Goal: Book appointment/travel/reservation

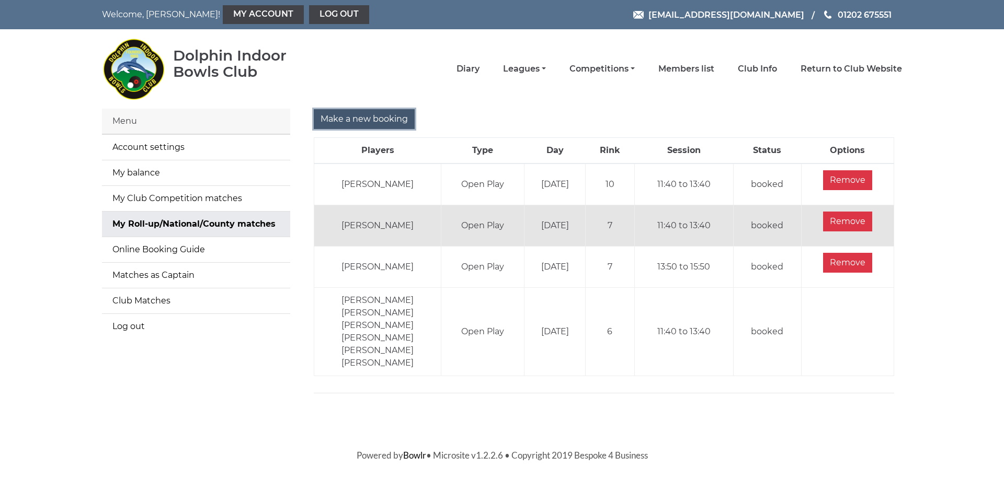
click at [372, 120] on input "Make a new booking" at bounding box center [364, 119] width 101 height 20
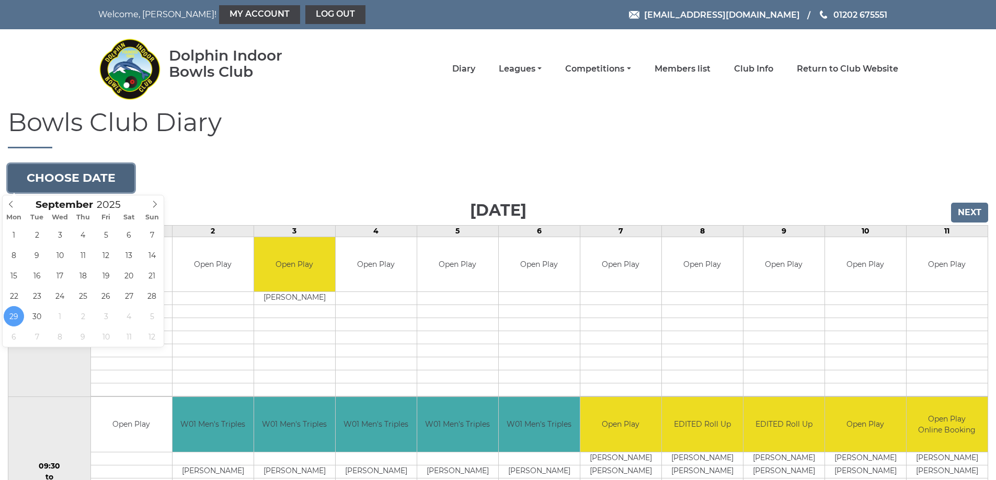
click at [69, 183] on button "Choose date" at bounding box center [71, 178] width 127 height 28
click at [154, 207] on icon at bounding box center [154, 204] width 7 height 7
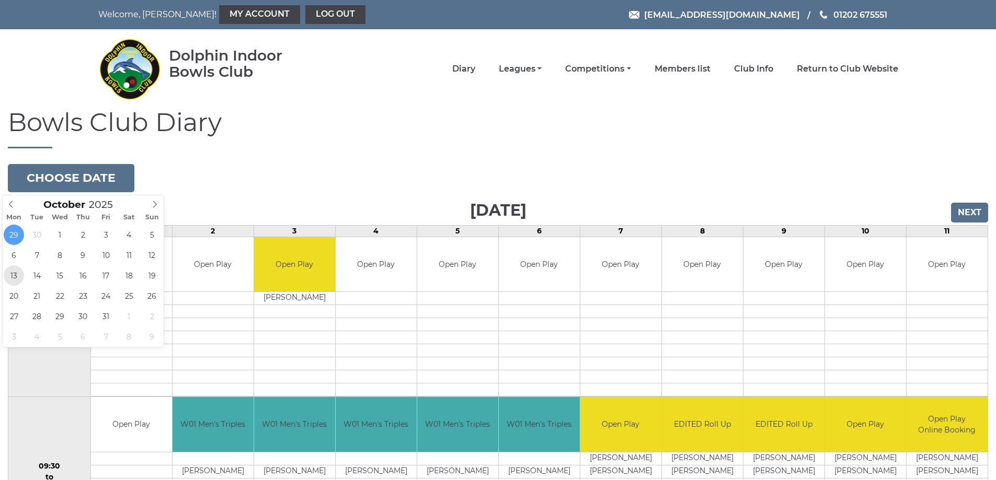
type input "[DATE]"
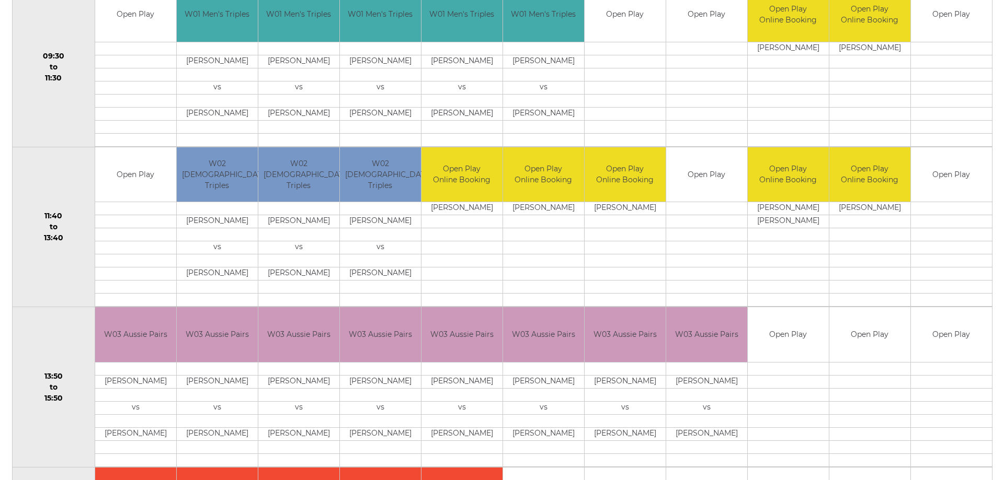
scroll to position [415, 0]
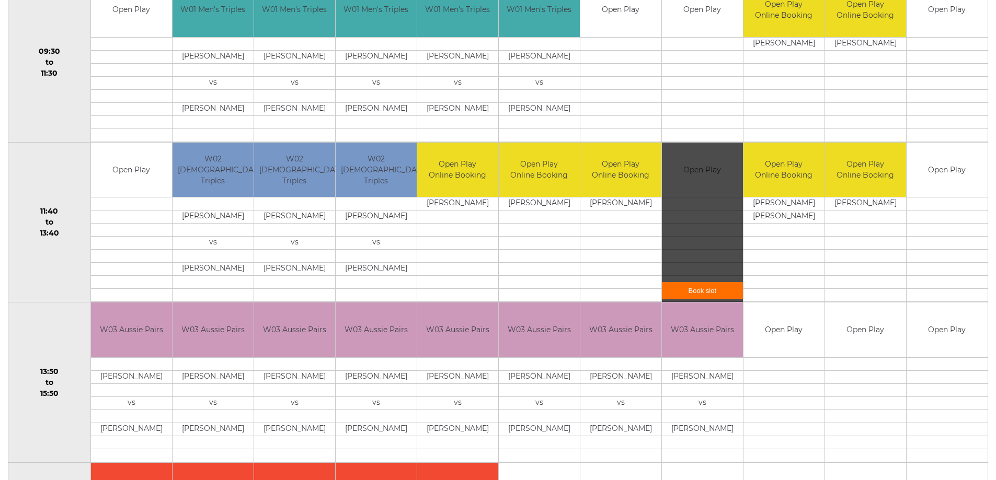
click at [708, 292] on link "Book slot" at bounding box center [702, 290] width 81 height 17
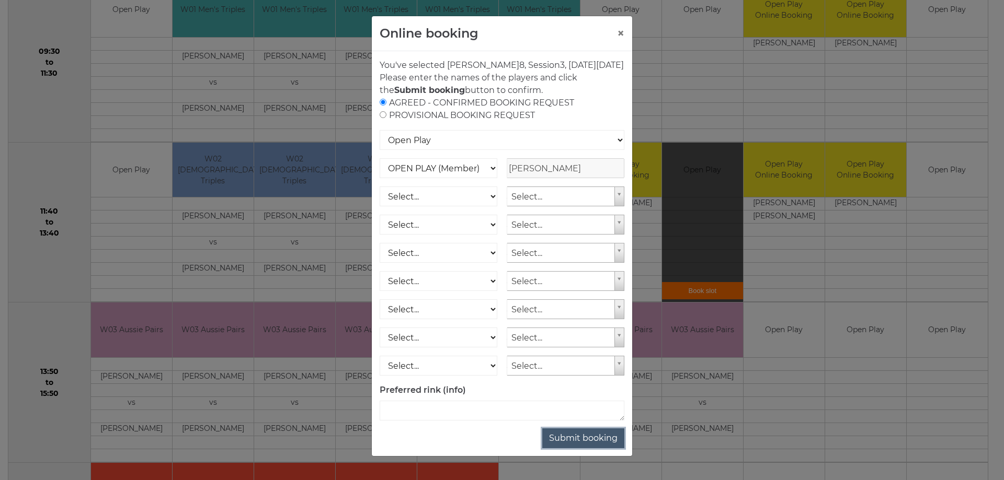
click at [594, 449] on button "Submit booking" at bounding box center [583, 439] width 82 height 20
